Goal: Task Accomplishment & Management: Manage account settings

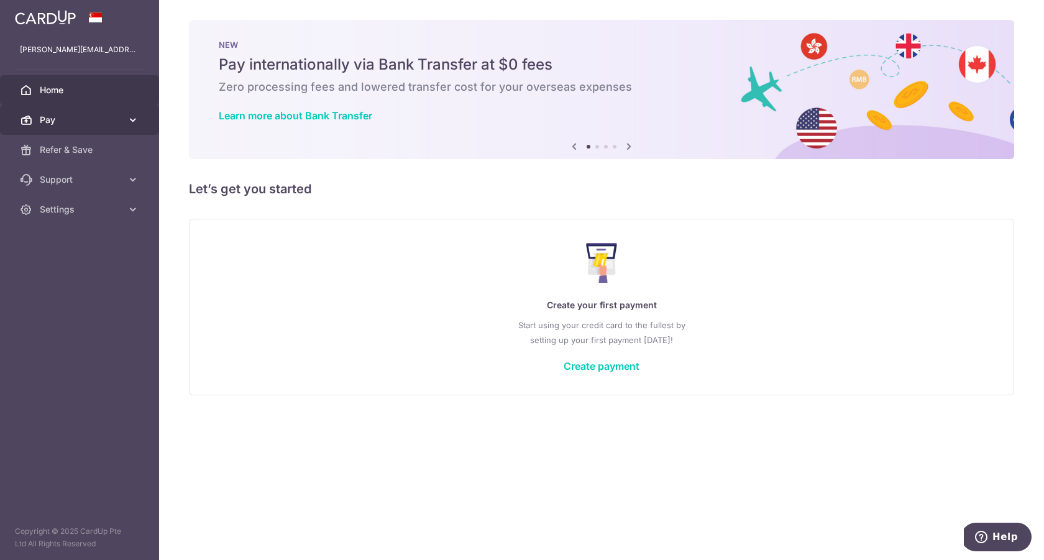
click at [48, 113] on link "Pay" at bounding box center [79, 120] width 159 height 30
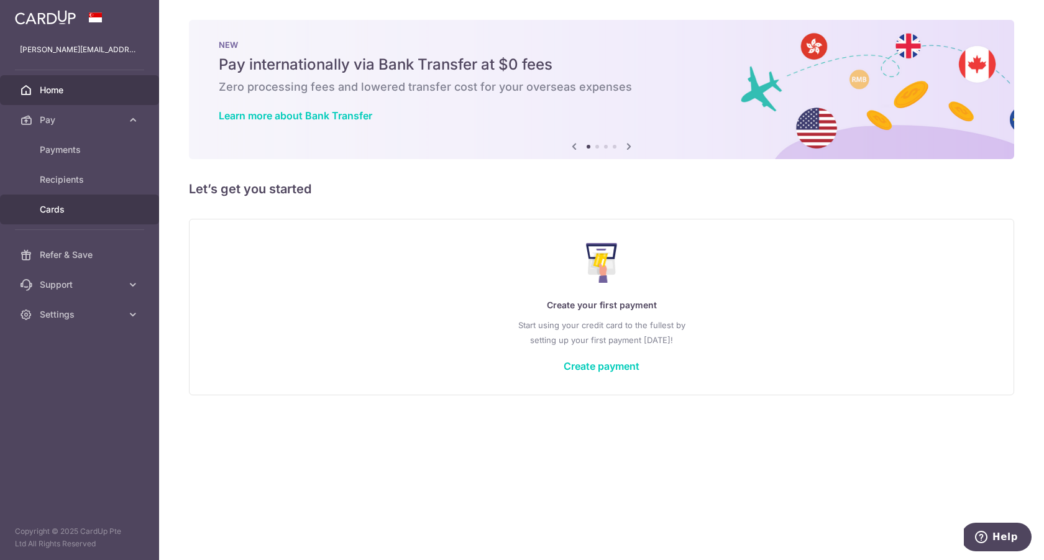
click at [90, 215] on span "Cards" at bounding box center [81, 209] width 82 height 12
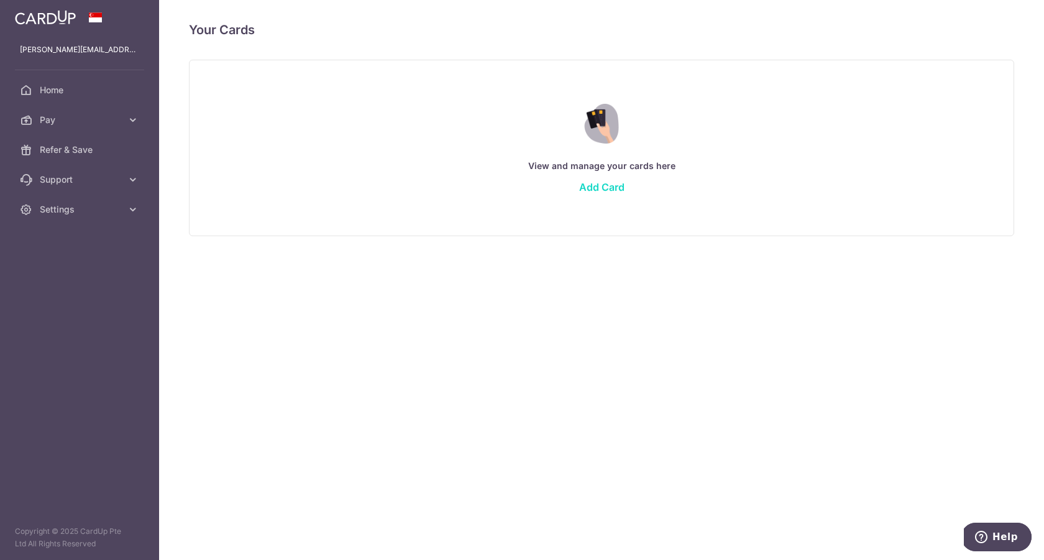
click at [601, 187] on link "Add Card" at bounding box center [601, 187] width 45 height 12
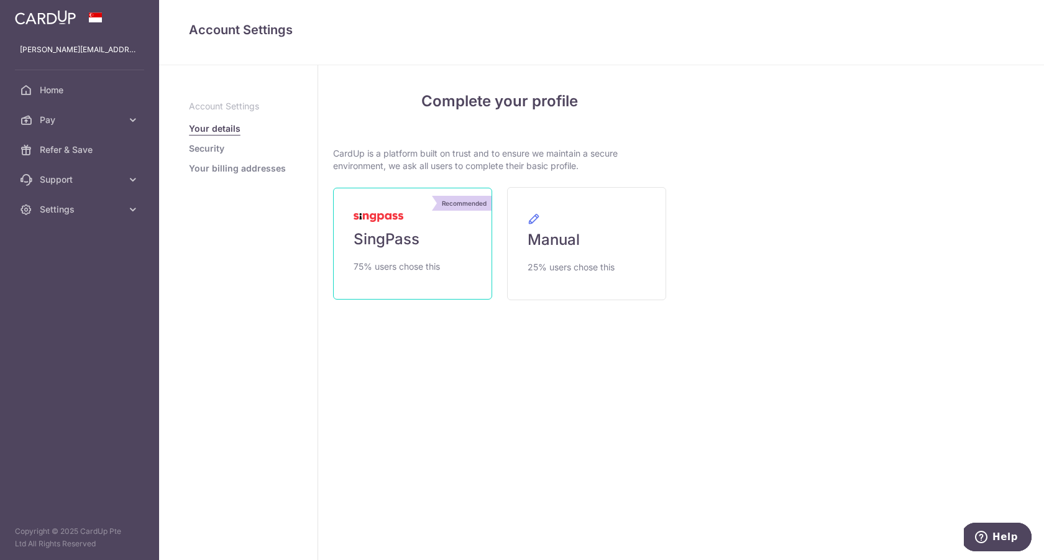
click at [431, 250] on link "Recommended SingPass 75% users chose this" at bounding box center [412, 244] width 159 height 112
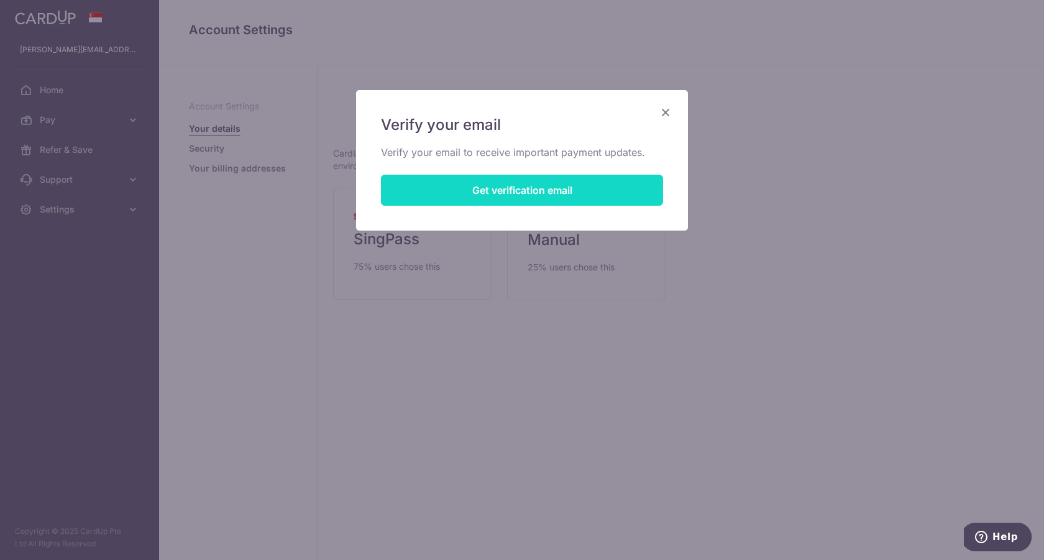
click at [487, 190] on button "Get verification email" at bounding box center [522, 190] width 282 height 31
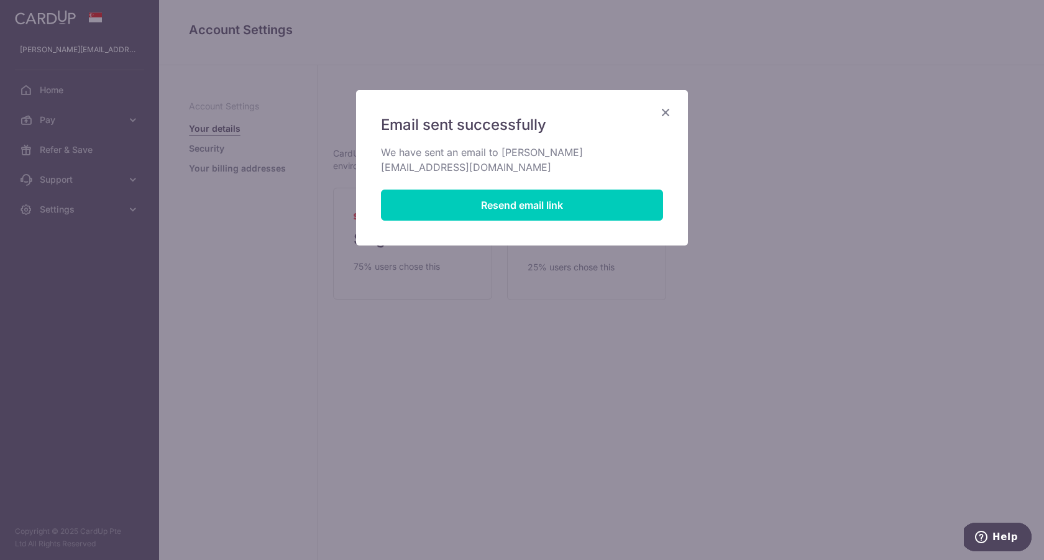
click at [667, 110] on icon "Close" at bounding box center [665, 112] width 15 height 16
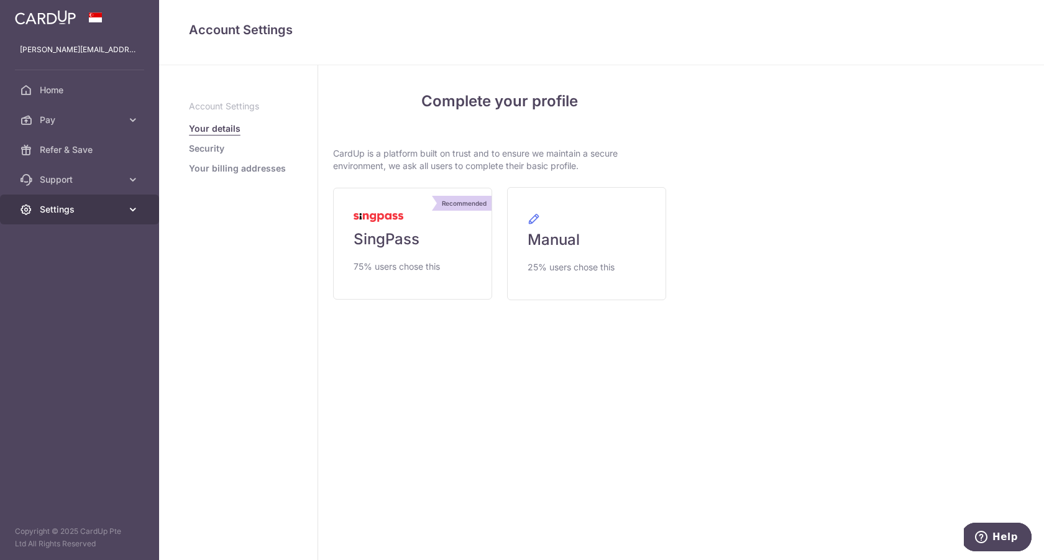
click at [76, 217] on link "Settings" at bounding box center [79, 210] width 159 height 30
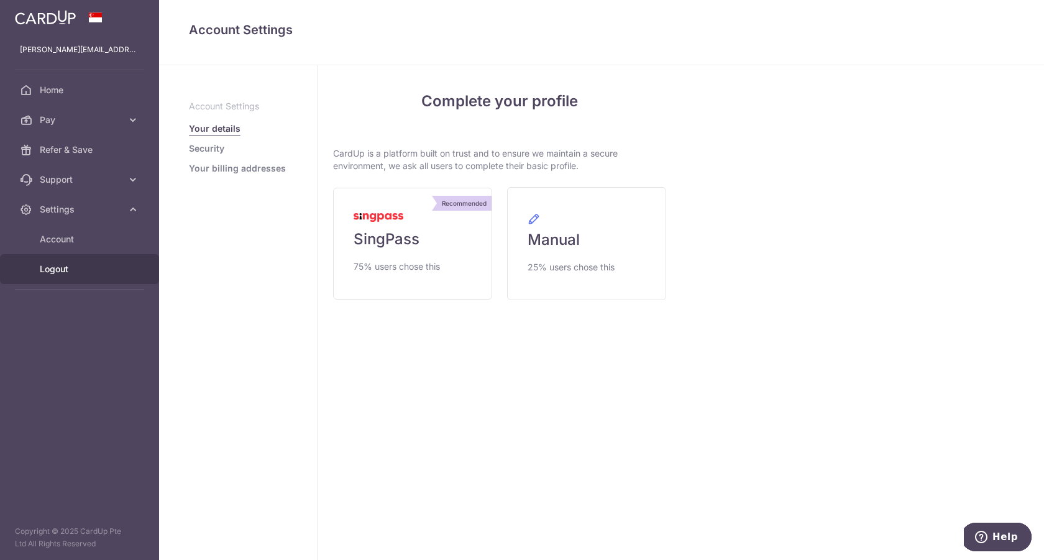
click at [81, 275] on link "Logout" at bounding box center [79, 269] width 159 height 30
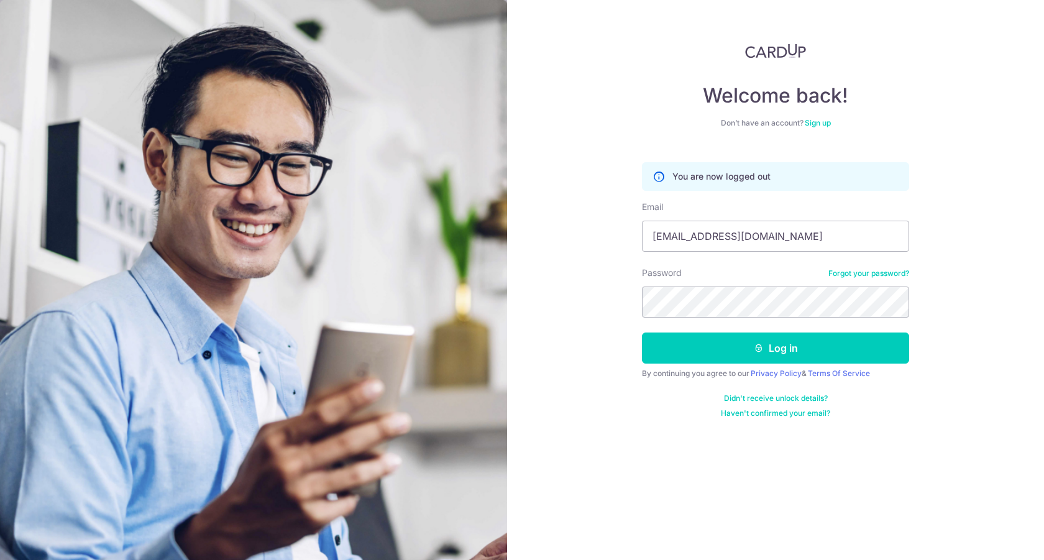
type input "[EMAIL_ADDRESS][DOMAIN_NAME]"
click at [642, 333] on button "Log in" at bounding box center [775, 348] width 267 height 31
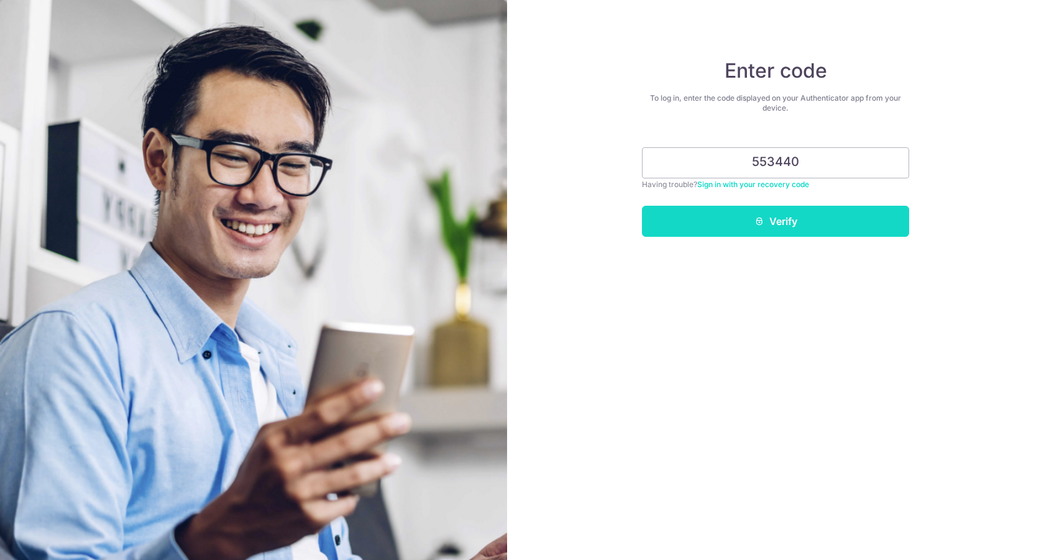
type input "553440"
click at [895, 225] on button "Verify" at bounding box center [775, 221] width 267 height 31
